Goal: Navigation & Orientation: Find specific page/section

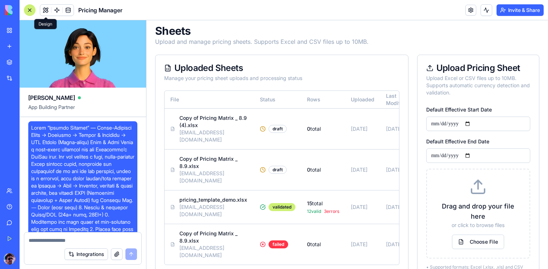
scroll to position [6010, 0]
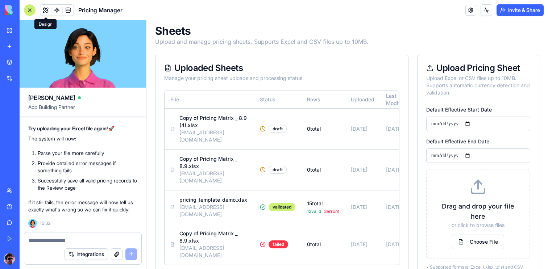
click at [44, 13] on button at bounding box center [45, 10] width 11 height 11
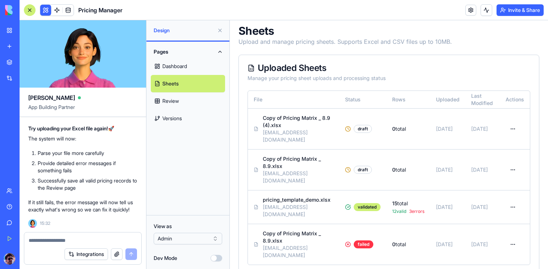
click at [177, 66] on link "Dashboard" at bounding box center [188, 66] width 74 height 17
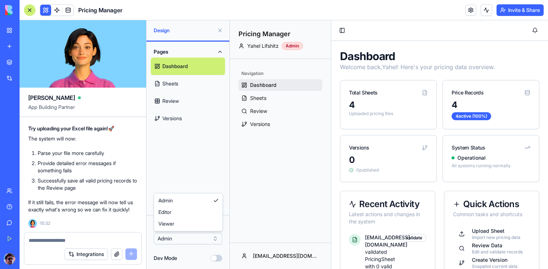
click at [185, 240] on html "BETA My Workspace New app Marketplace Integrations Recent Untitled App AI Logo …" at bounding box center [274, 134] width 548 height 269
click at [342, 32] on button "Toggle Sidebar" at bounding box center [342, 30] width 10 height 10
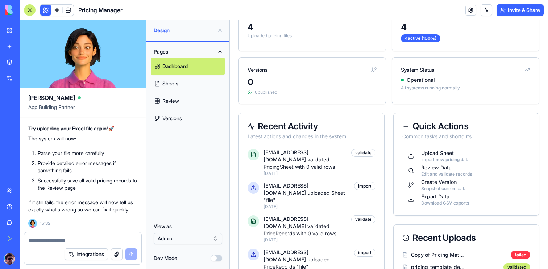
scroll to position [92, 0]
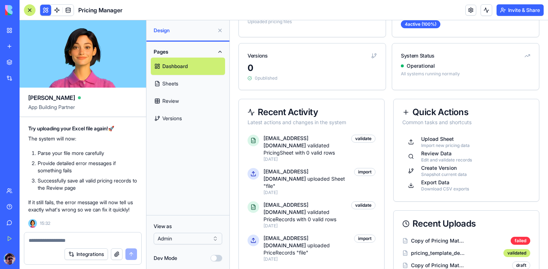
click at [185, 240] on html "BETA My Workspace New app Marketplace Integrations Recent Untitled App AI Logo …" at bounding box center [274, 134] width 548 height 269
click at [186, 260] on html "BETA My Workspace New app Marketplace Integrations Recent Untitled App AI Logo …" at bounding box center [274, 134] width 548 height 269
click at [217, 257] on button "Dev Mode" at bounding box center [217, 258] width 12 height 7
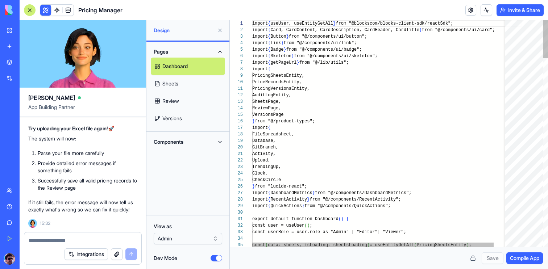
scroll to position [65, 0]
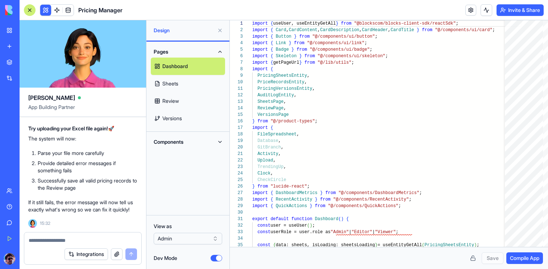
click at [217, 260] on button "Dev Mode" at bounding box center [217, 258] width 12 height 7
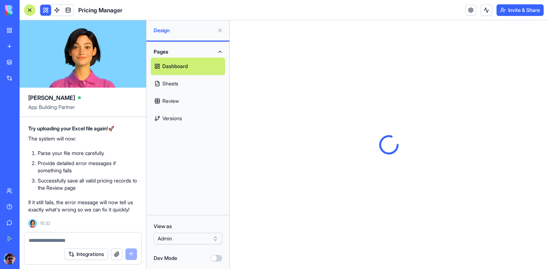
scroll to position [0, 0]
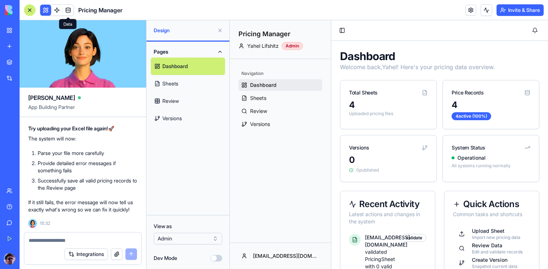
click at [58, 10] on span at bounding box center [68, 10] width 20 height 20
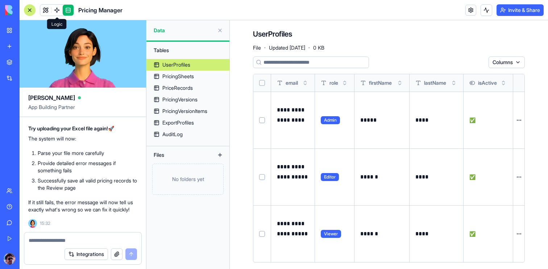
click at [58, 10] on span at bounding box center [57, 10] width 20 height 20
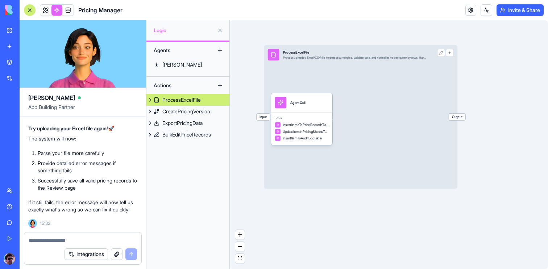
click at [80, 254] on button "Integrations" at bounding box center [87, 255] width 44 height 12
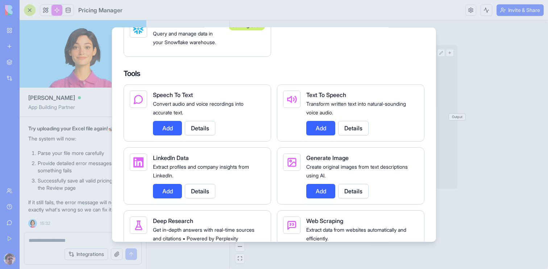
scroll to position [754, 0]
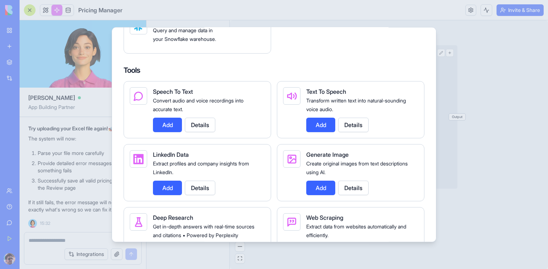
click at [475, 153] on div at bounding box center [274, 134] width 548 height 269
